Goal: Download file/media

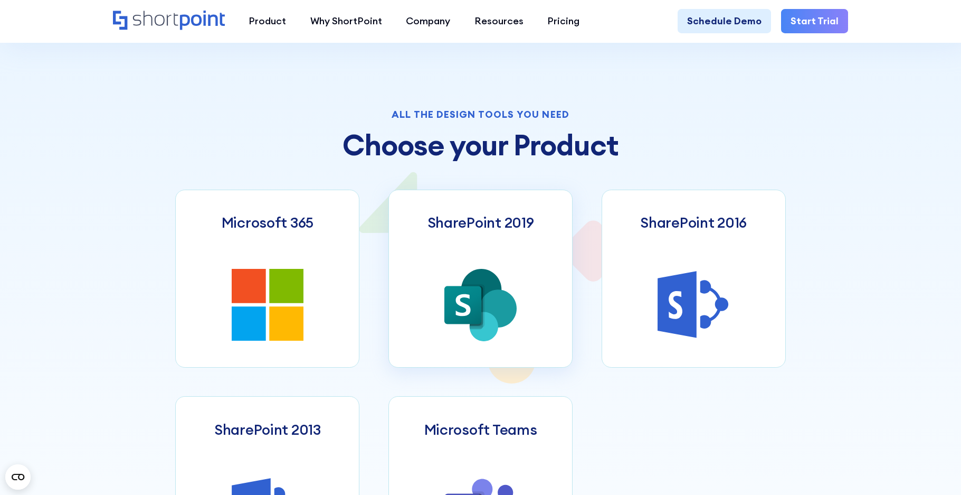
scroll to position [445, 0]
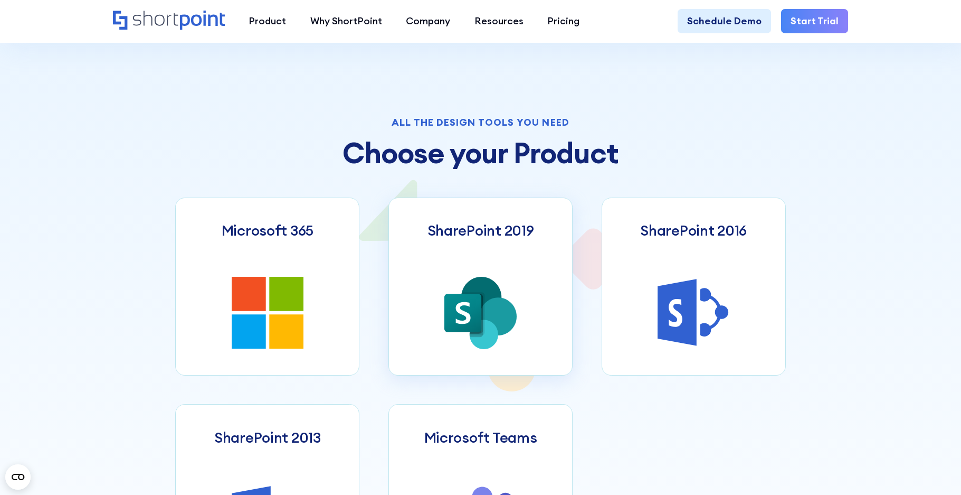
click at [505, 269] on link "SharePoint 2019" at bounding box center [480, 286] width 184 height 178
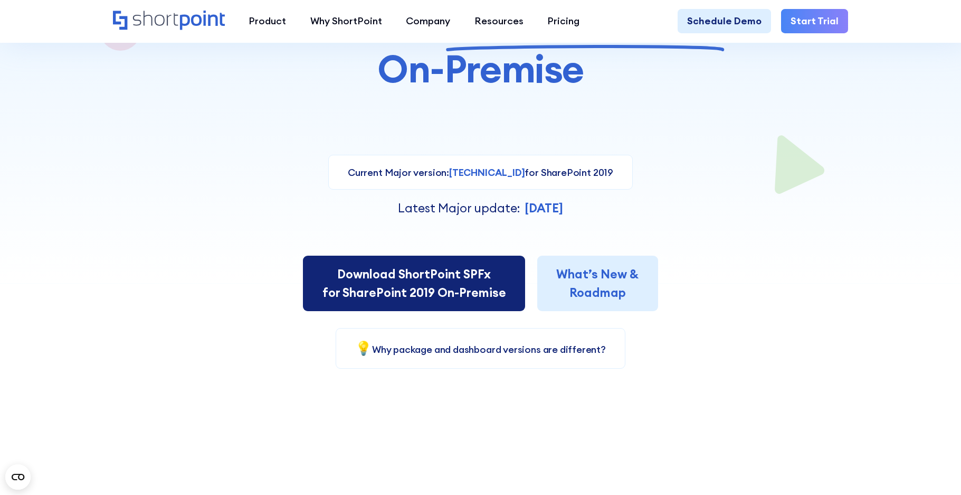
scroll to position [223, 0]
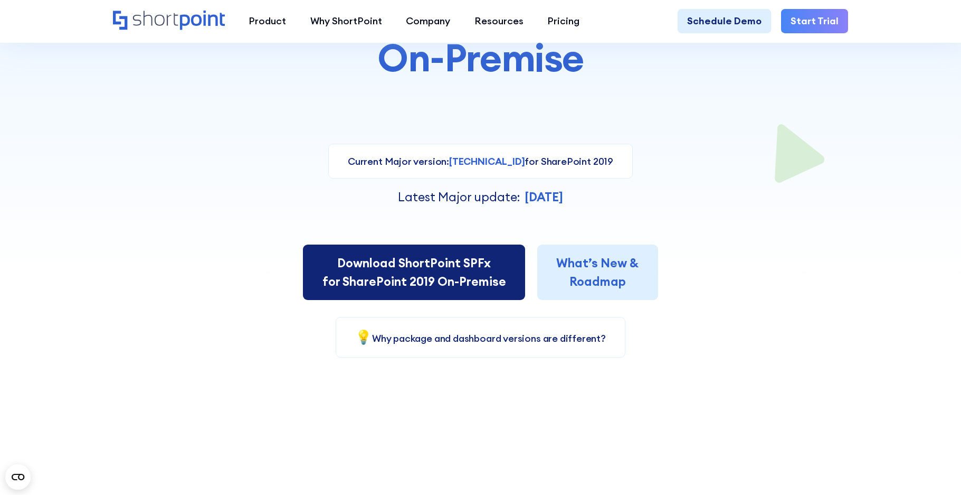
click at [509, 260] on link "Download ShortPoint SPFx for SharePoint 2019 On-Premise" at bounding box center [414, 271] width 222 height 55
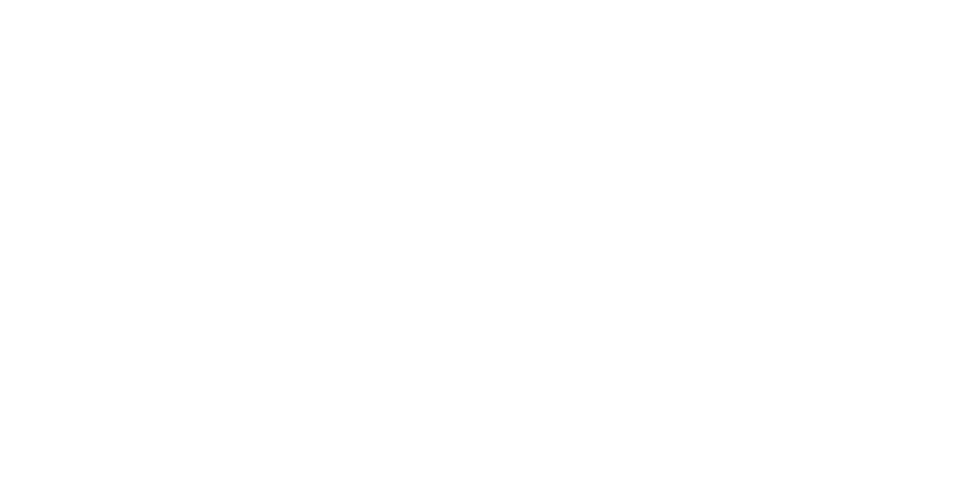
select select "SharePoint 2019 (On-Premise)"
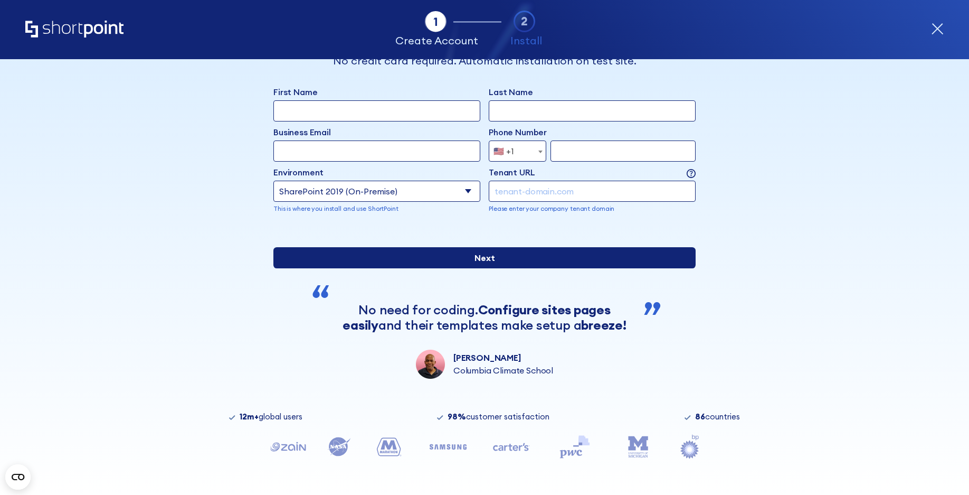
scroll to position [78, 0]
click at [511, 252] on input "Next" at bounding box center [484, 257] width 422 height 21
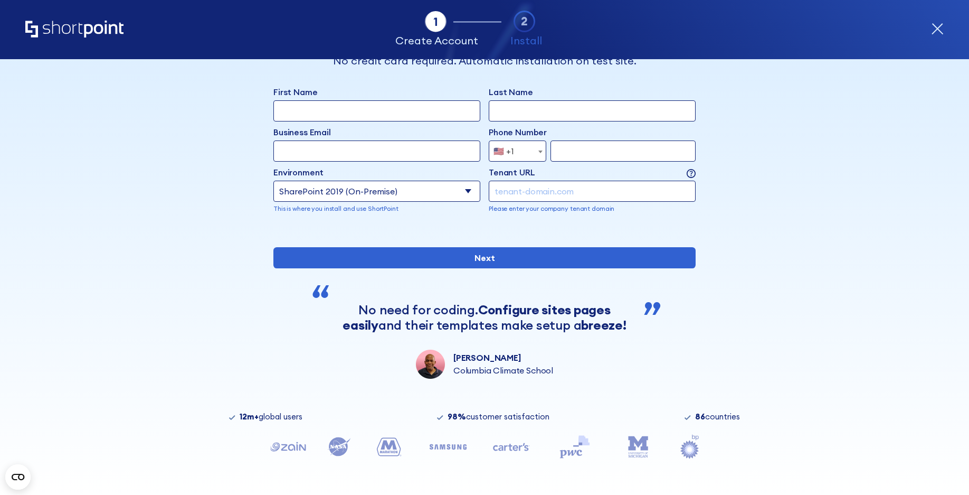
click at [824, 205] on div "Tab 1 Tab 2 Tab 3 Tab 4 Tell us more about you New customer Existing customer B…" at bounding box center [484, 276] width 969 height 435
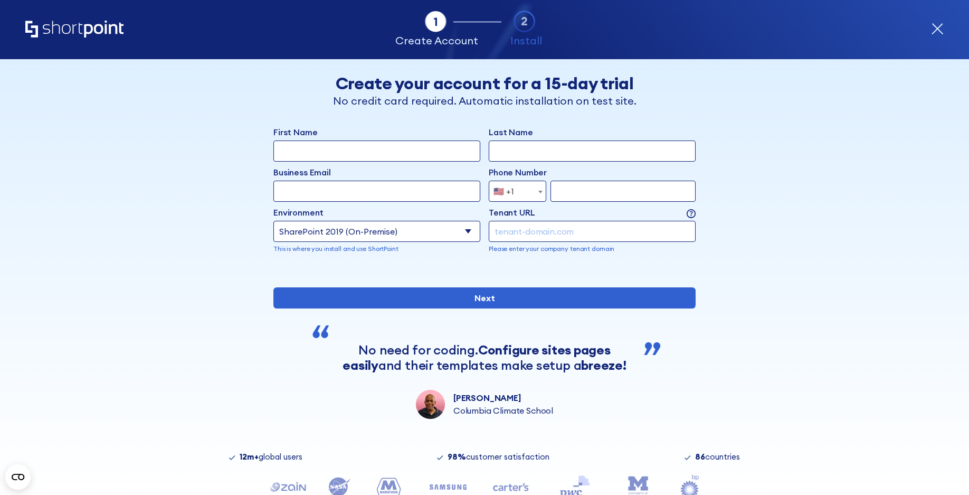
scroll to position [0, 0]
